Goal: Information Seeking & Learning: Learn about a topic

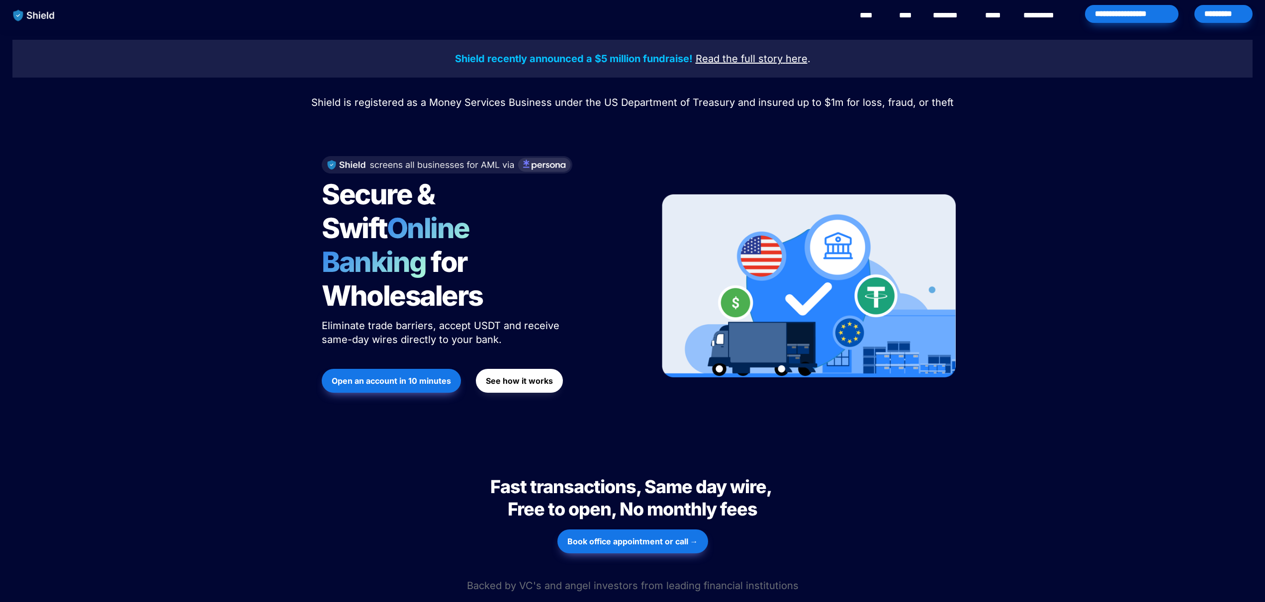
click at [536, 375] on span "See how it works" at bounding box center [519, 381] width 67 height 12
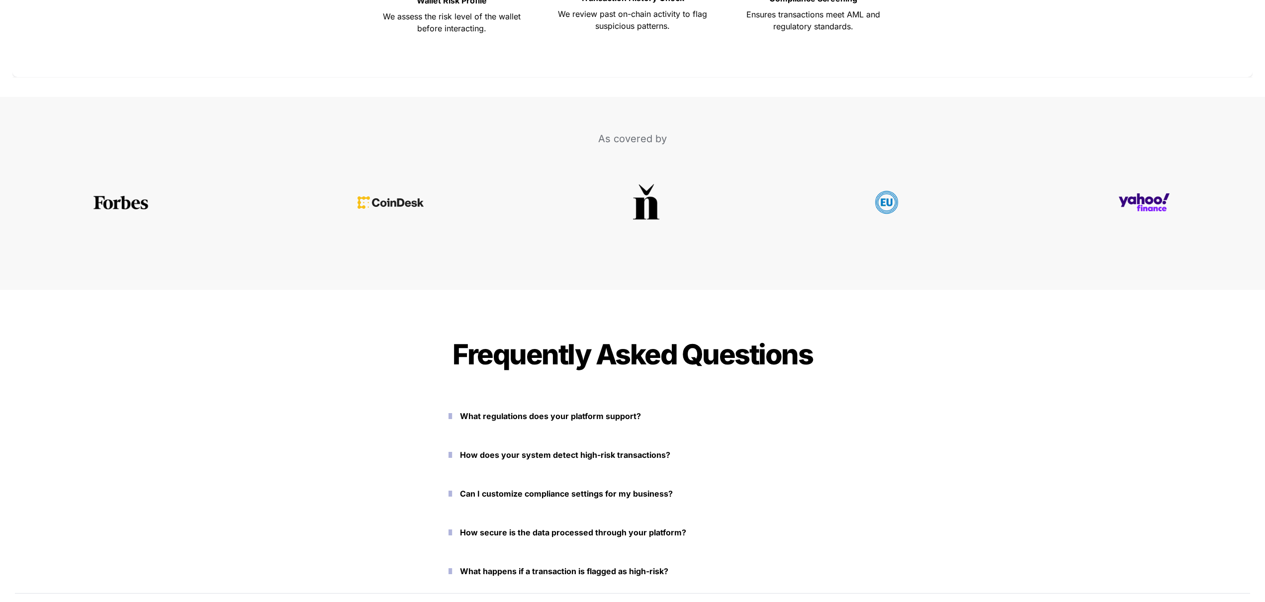
scroll to position [4366, 0]
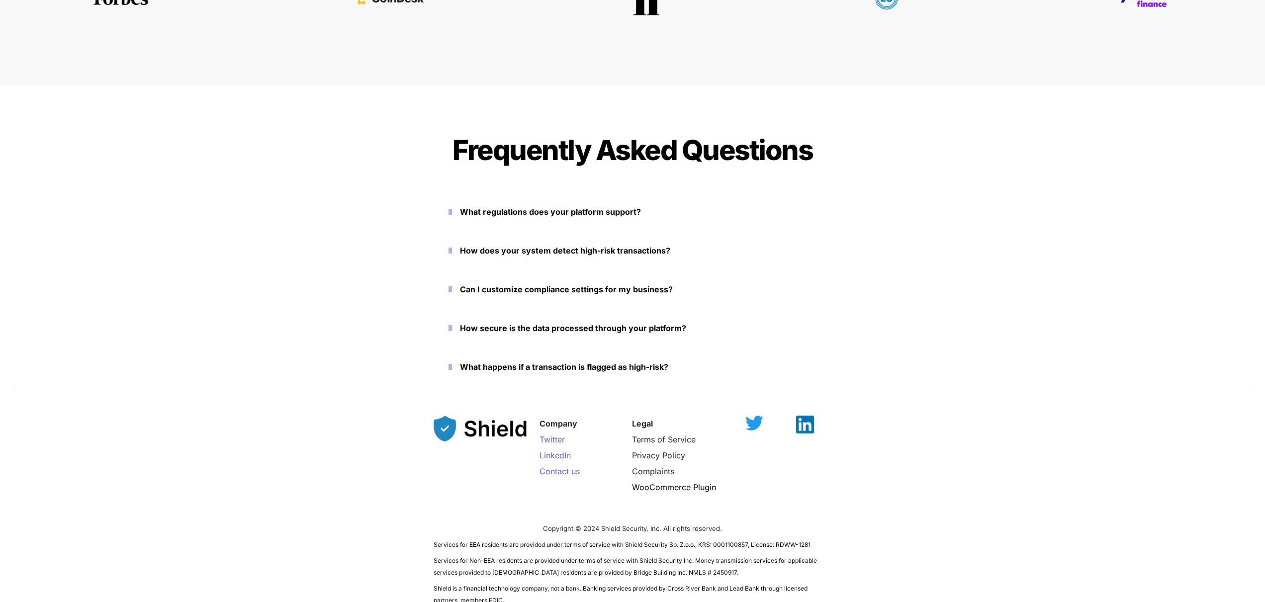
click at [792, 206] on p "What regulations does your platform support?" at bounding box center [638, 212] width 357 height 16
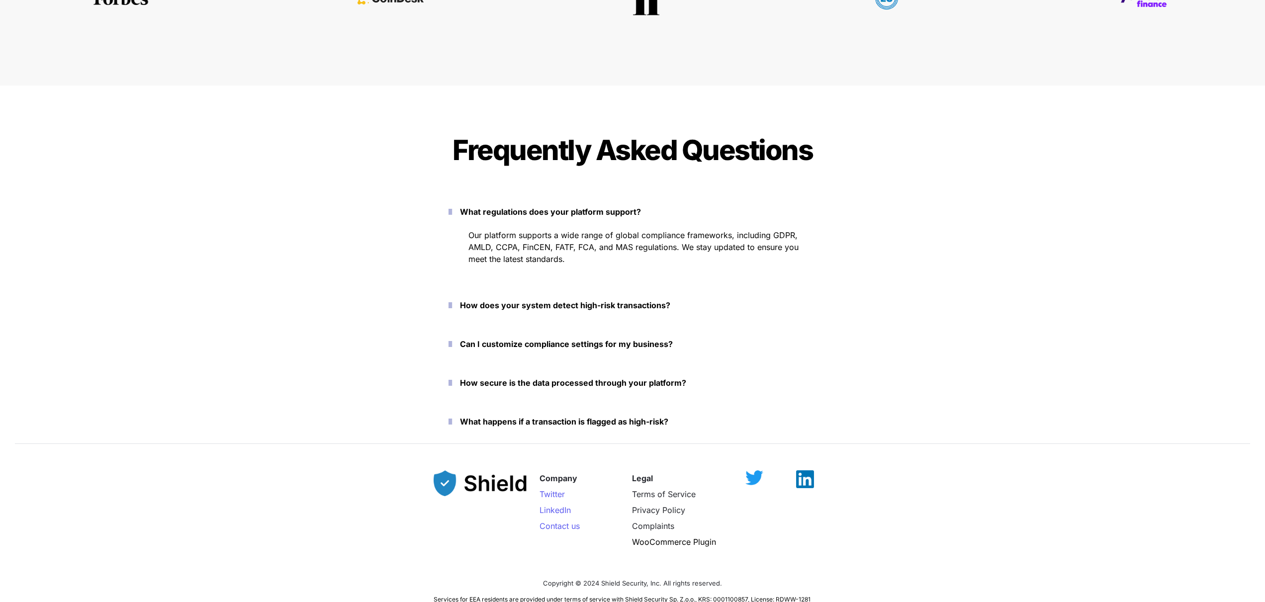
click at [727, 310] on p "How does your system detect high-risk transactions?" at bounding box center [638, 305] width 357 height 16
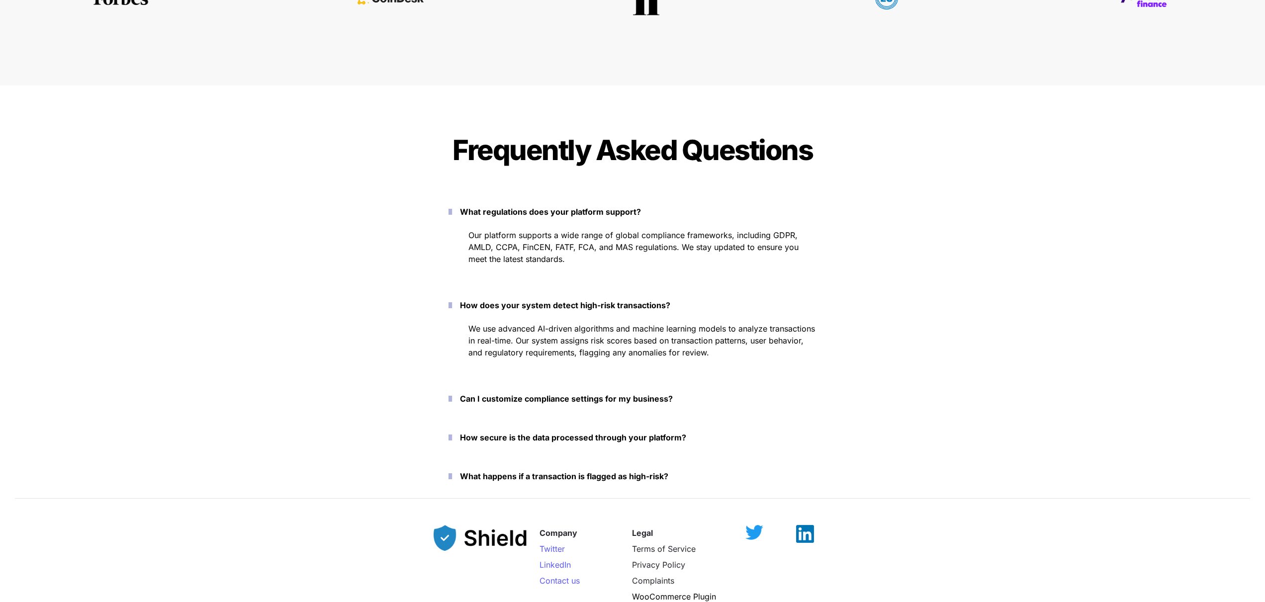
click at [761, 395] on p "Can I customize compliance settings for my business?" at bounding box center [638, 399] width 357 height 16
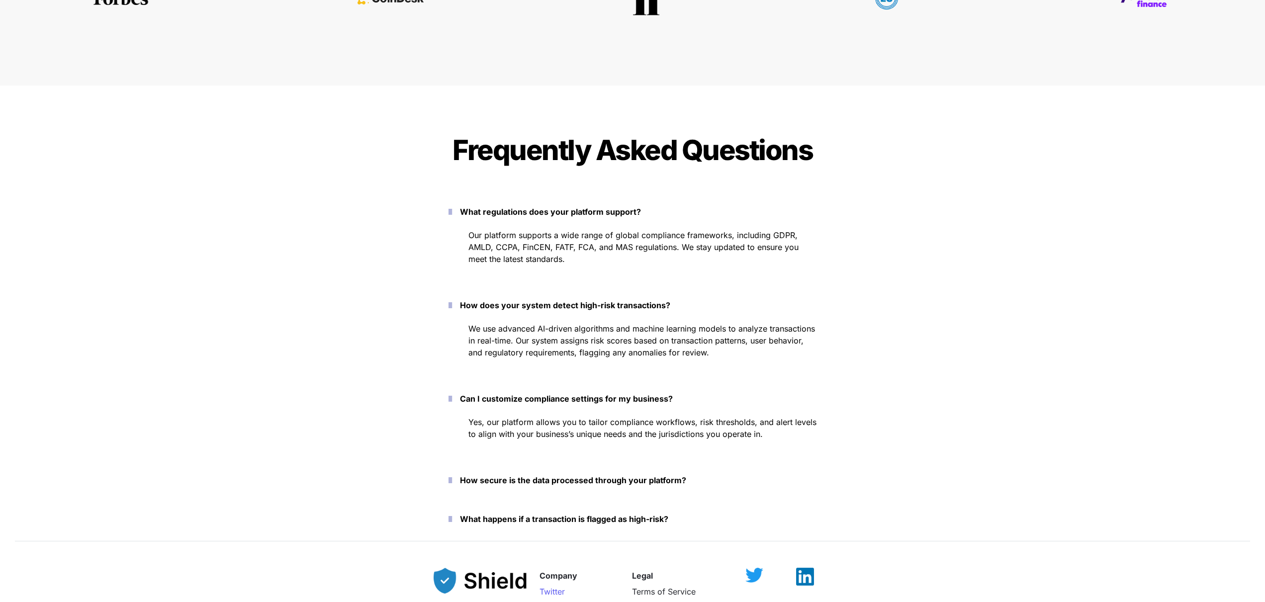
scroll to position [4532, 0]
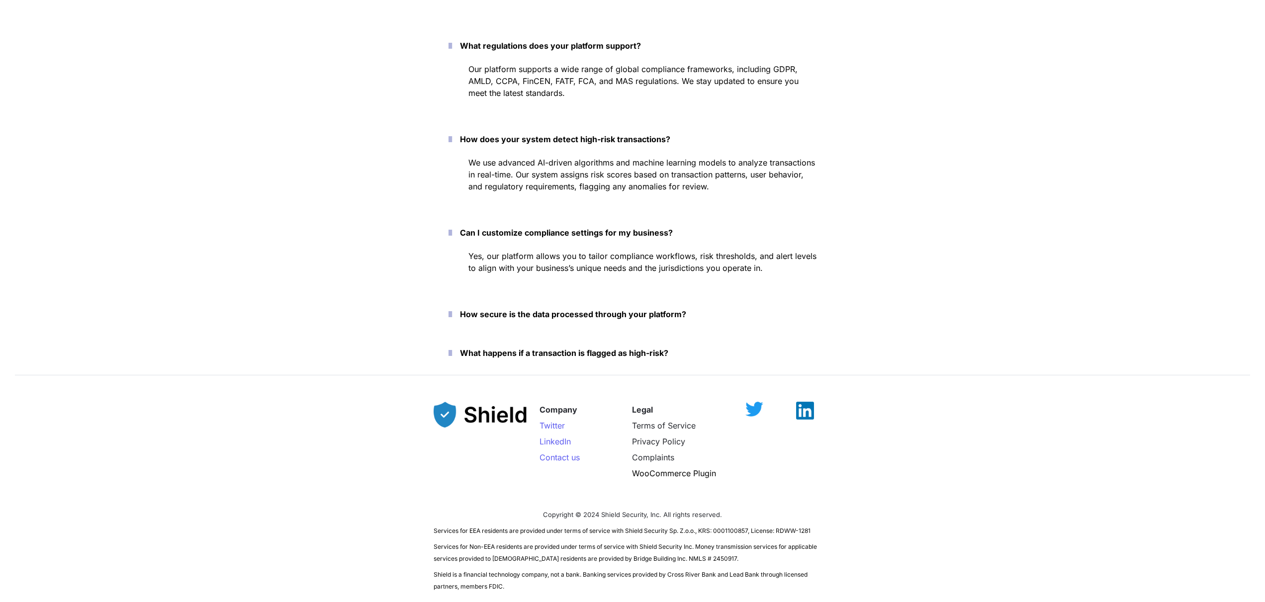
click at [752, 317] on p "How secure is the data processed through your platform?" at bounding box center [638, 314] width 357 height 16
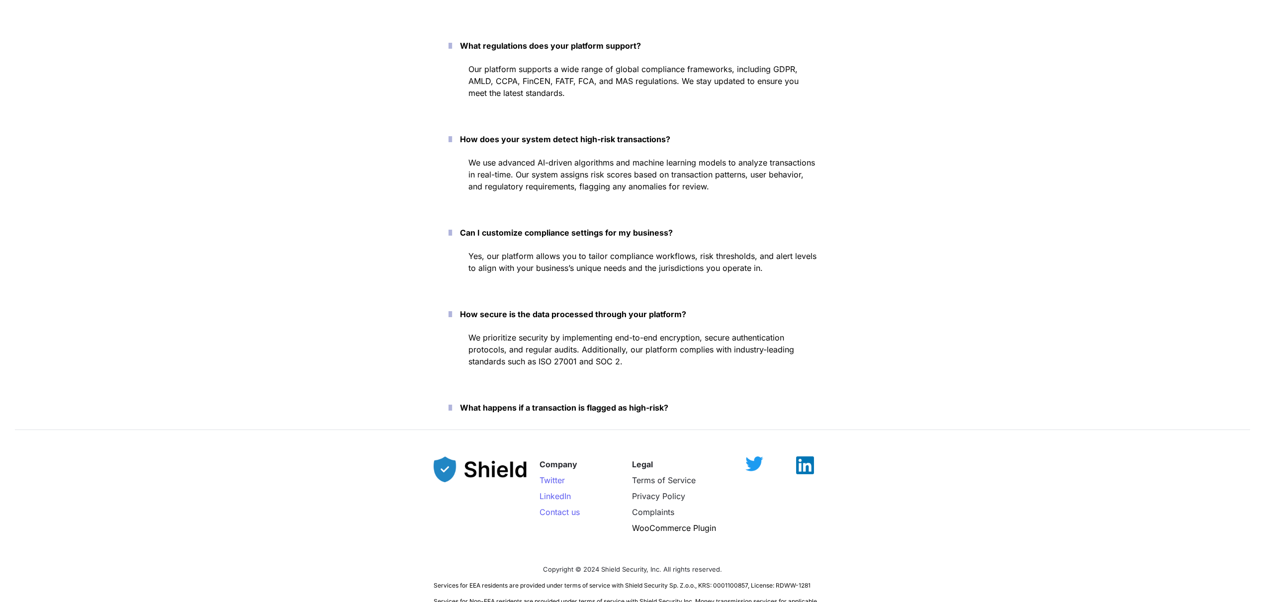
click at [746, 409] on p "What happens if a transaction is flagged as high-risk?" at bounding box center [638, 408] width 357 height 16
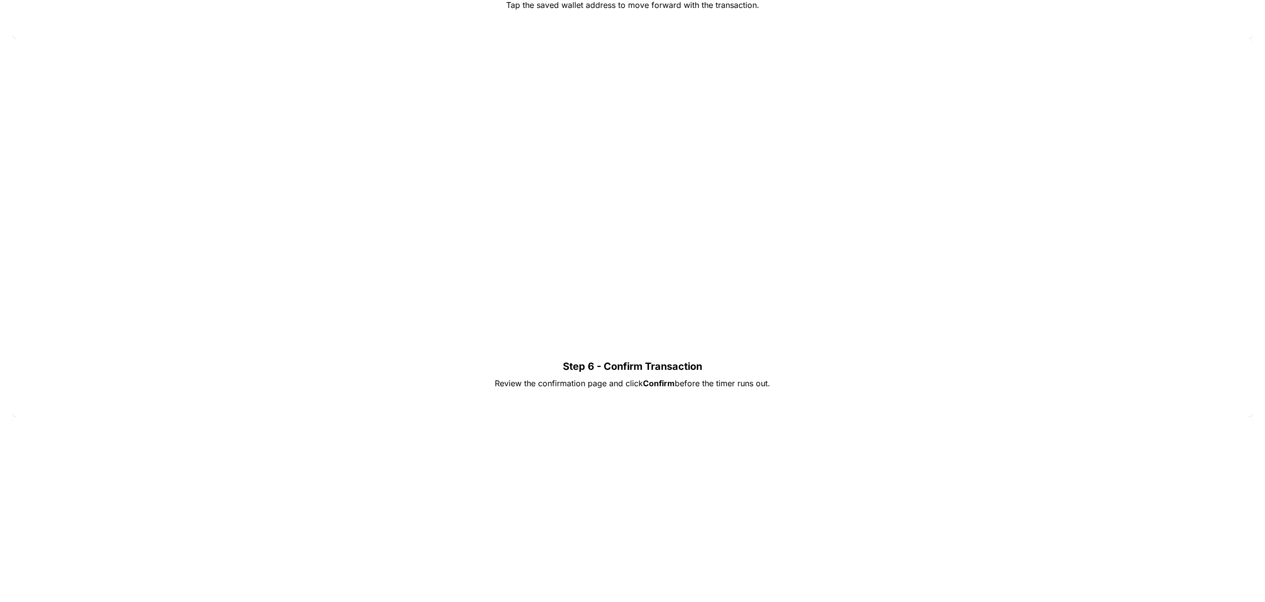
scroll to position [2647, 0]
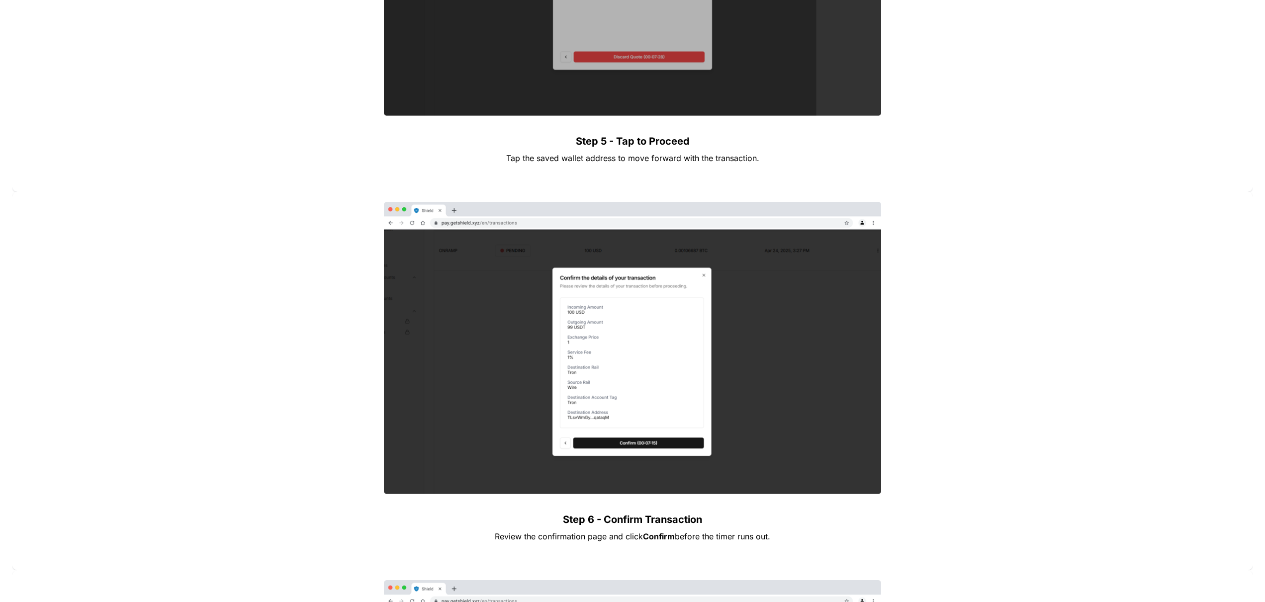
click at [950, 279] on div at bounding box center [632, 348] width 1221 height 293
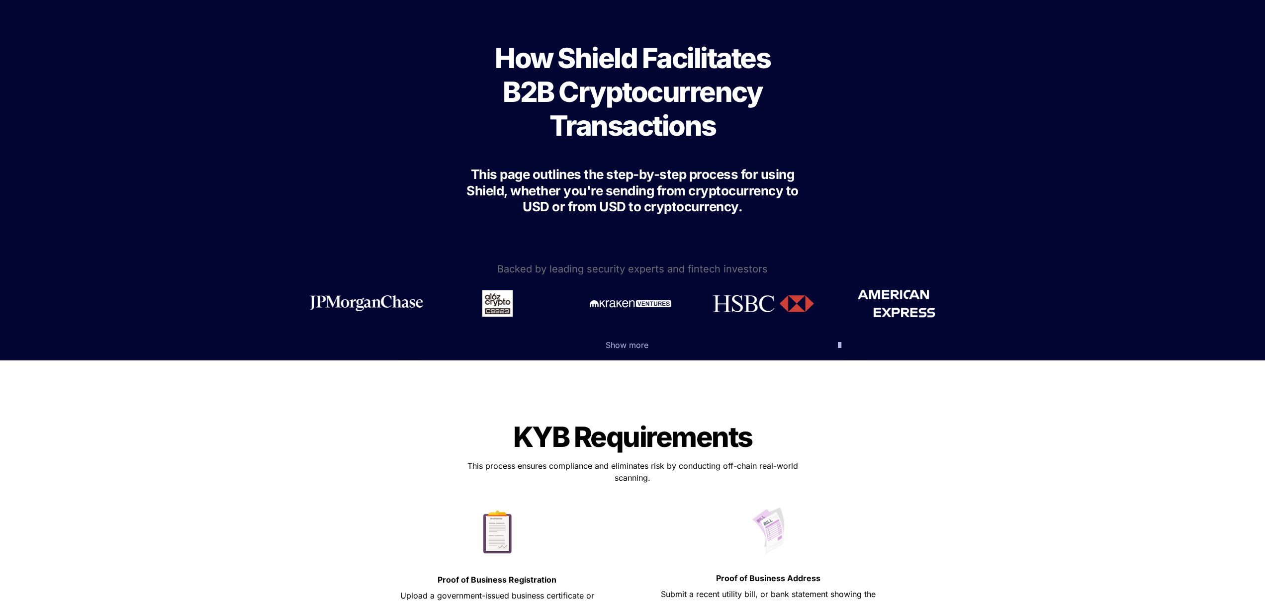
scroll to position [0, 0]
